Goal: Use online tool/utility: Utilize a website feature to perform a specific function

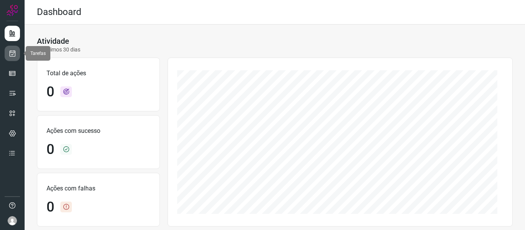
click at [16, 56] on icon at bounding box center [12, 54] width 8 height 8
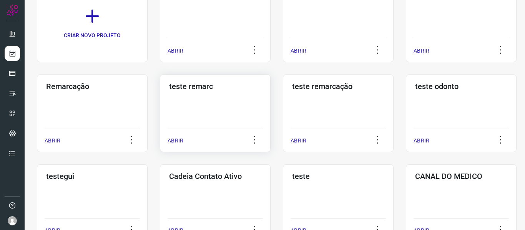
scroll to position [77, 0]
click at [179, 50] on p "ABRIR" at bounding box center [175, 50] width 16 height 8
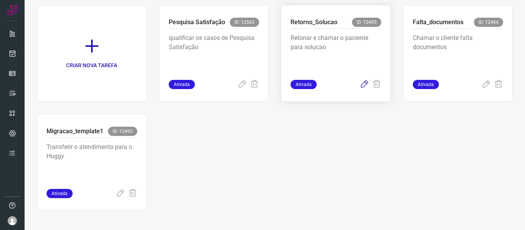
click at [359, 84] on icon at bounding box center [363, 84] width 9 height 9
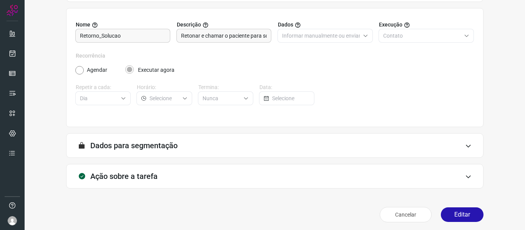
scroll to position [70, 0]
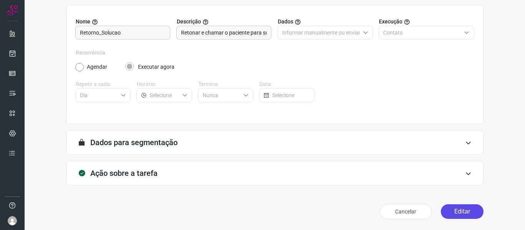
click at [462, 209] on button "Editar" at bounding box center [461, 211] width 43 height 15
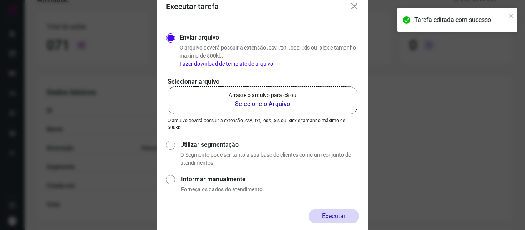
click at [271, 104] on b "Selecione o Arquivo" at bounding box center [262, 103] width 68 height 9
click at [0, 0] on input "Arraste o arquivo para cá ou Selecione o Arquivo" at bounding box center [0, 0] width 0 height 0
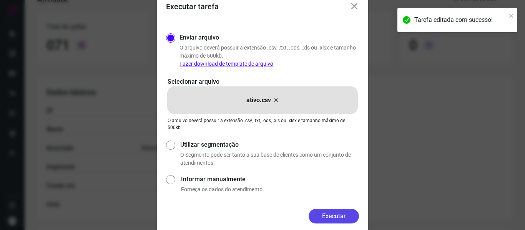
click at [334, 219] on button "Executar" at bounding box center [333, 216] width 50 height 15
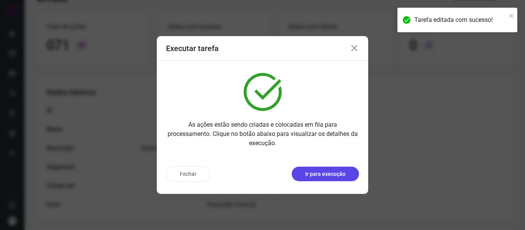
click at [321, 173] on p "Ir para execução" at bounding box center [325, 174] width 40 height 8
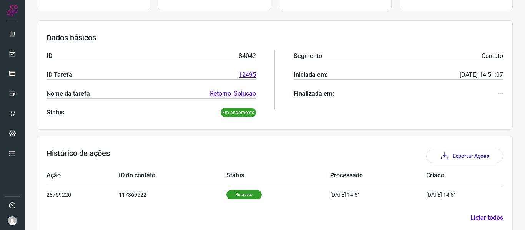
scroll to position [106, 0]
